Goal: Navigation & Orientation: Find specific page/section

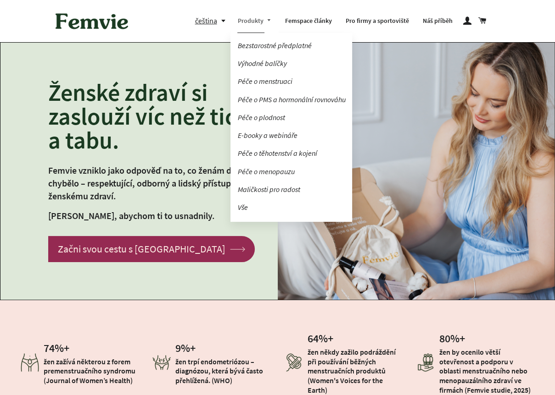
click at [251, 21] on link "Produkty" at bounding box center [254, 21] width 48 height 24
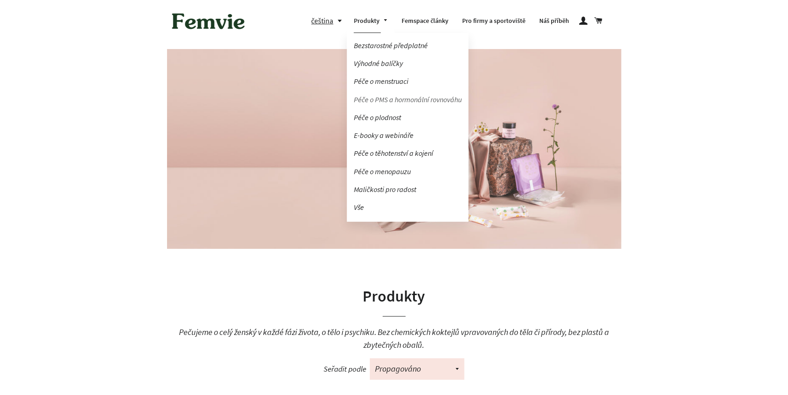
click at [389, 96] on link "Péče o PMS a hormonální rovnováhu" at bounding box center [408, 100] width 122 height 16
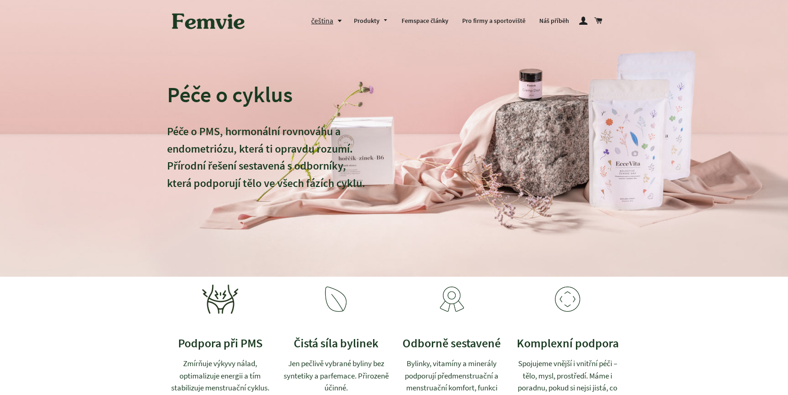
click at [339, 20] on button "čeština" at bounding box center [329, 21] width 36 height 12
click at [331, 57] on link "English" at bounding box center [330, 60] width 23 height 12
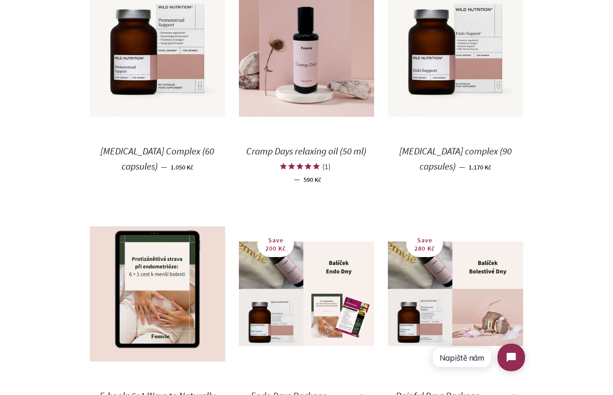
scroll to position [528, 0]
